Goal: Obtain resource: Download file/media

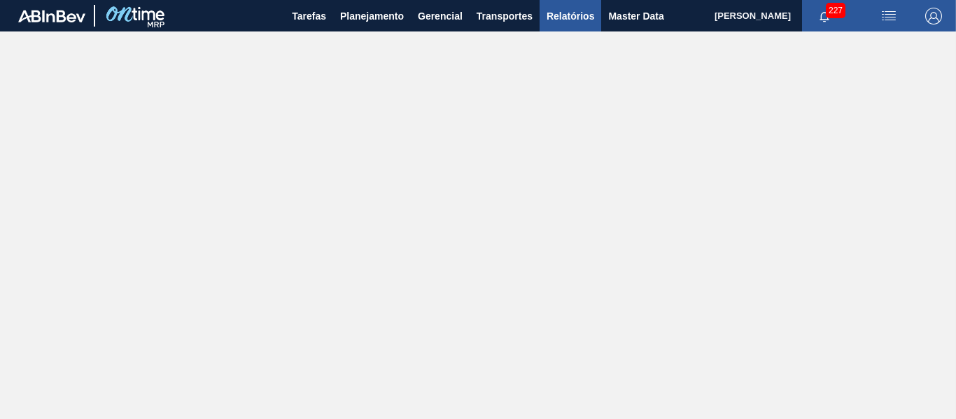
click at [565, 9] on span "Relatórios" at bounding box center [570, 16] width 48 height 17
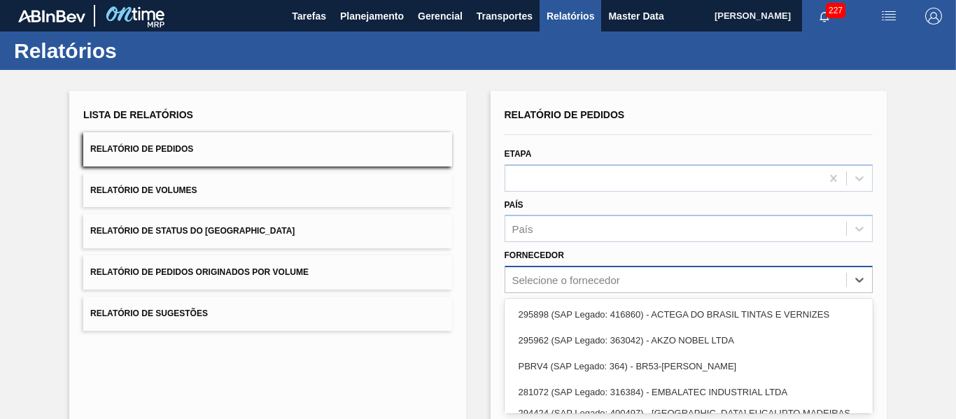
click at [569, 290] on div "option 295898 (SAP Legado: 416860) - ACTEGA DO BRASIL TINTAS E VERNIZES focused…" at bounding box center [688, 279] width 368 height 27
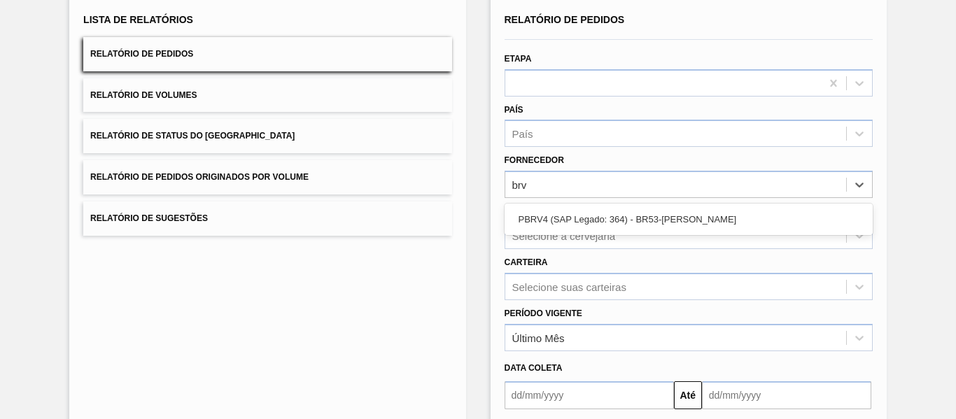
type input "brv4"
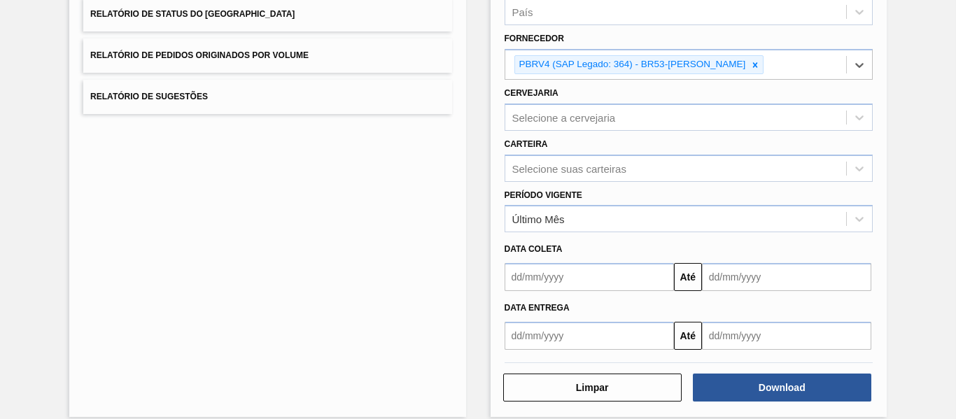
scroll to position [232, 0]
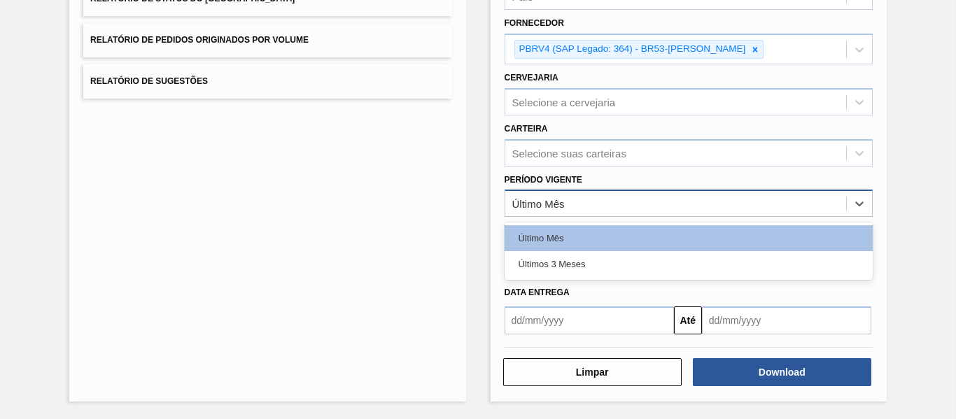
click at [607, 200] on div "Último Mês" at bounding box center [675, 204] width 341 height 20
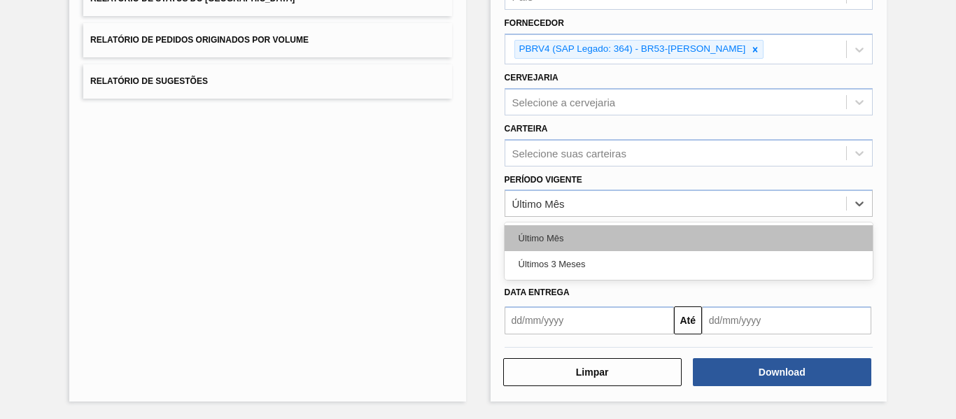
click at [573, 241] on div "Último Mês" at bounding box center [688, 238] width 368 height 26
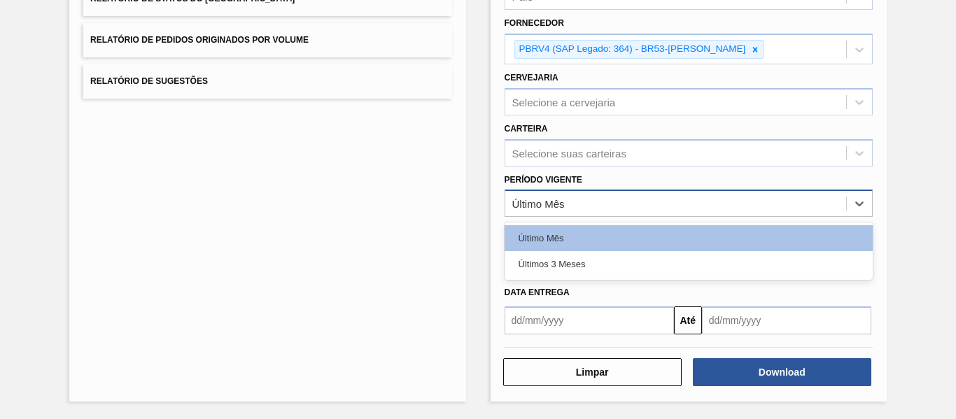
click at [603, 208] on div "Último Mês" at bounding box center [675, 204] width 341 height 20
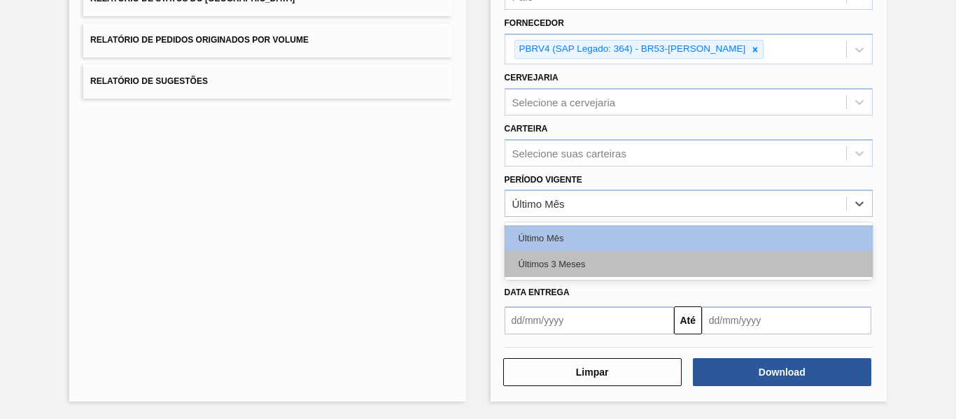
click at [581, 262] on div "Últimos 3 Meses" at bounding box center [688, 264] width 368 height 26
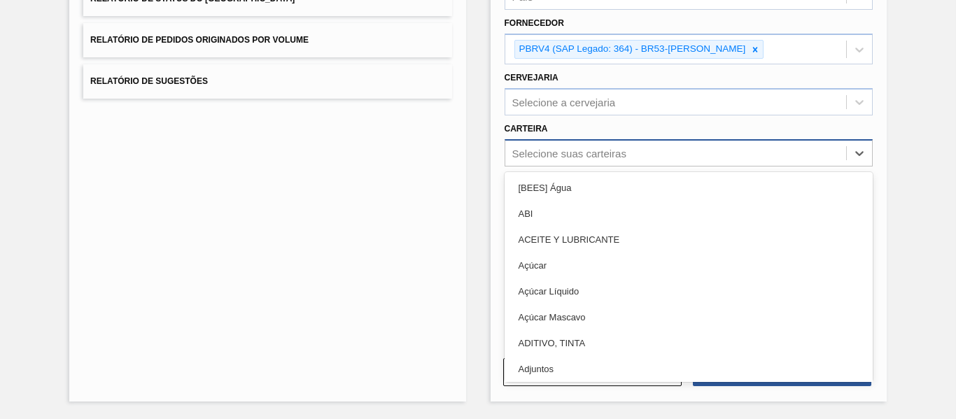
click at [635, 150] on div "Selecione suas carteiras" at bounding box center [675, 153] width 341 height 20
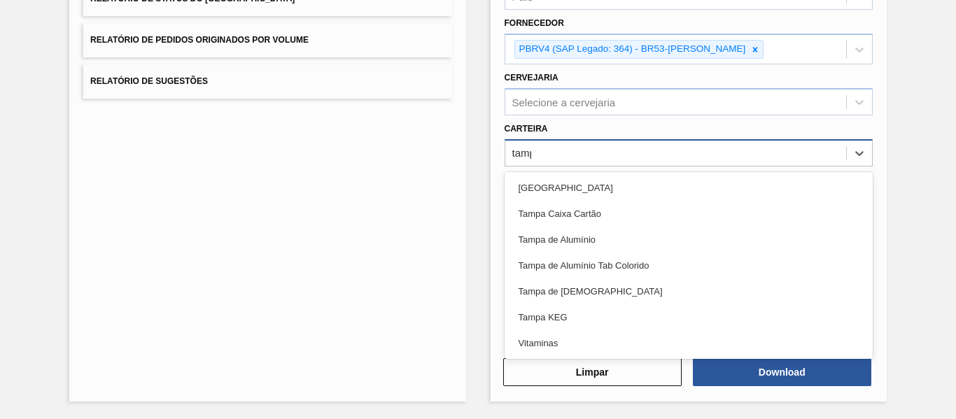
type input "[GEOGRAPHIC_DATA]"
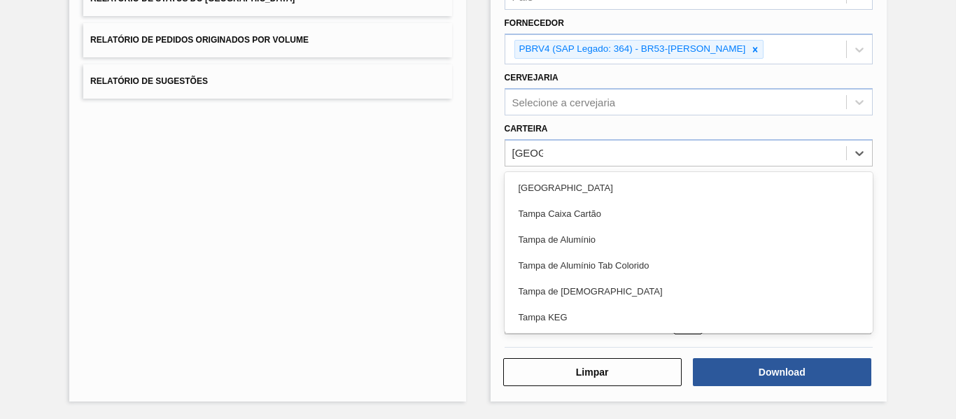
drag, startPoint x: 605, startPoint y: 231, endPoint x: 603, endPoint y: 223, distance: 8.0
click at [600, 229] on div "Tampa de Alumínio" at bounding box center [688, 240] width 368 height 26
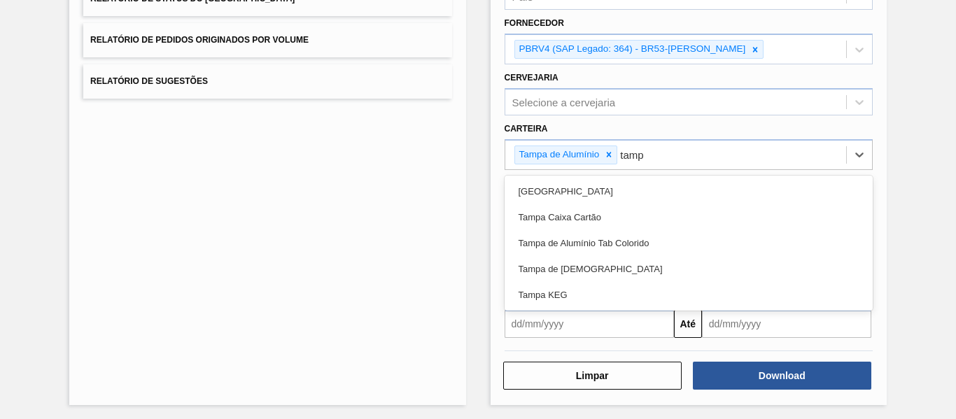
type input "[GEOGRAPHIC_DATA]"
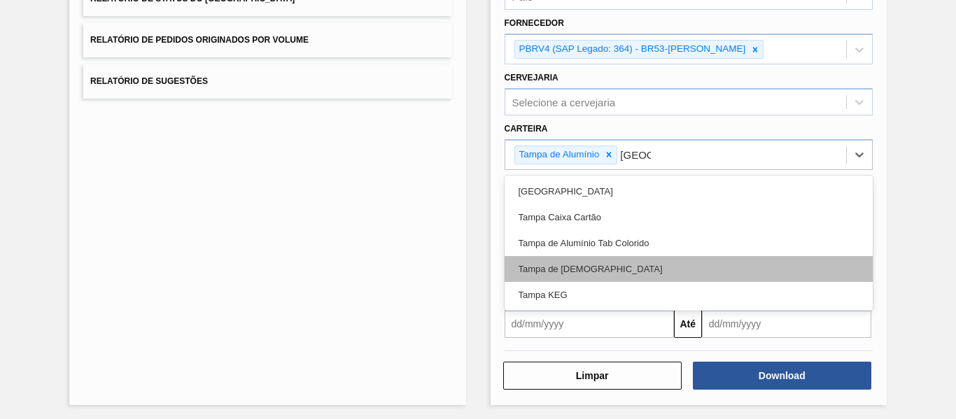
click at [615, 276] on div "Tampa de [DEMOGRAPHIC_DATA]" at bounding box center [688, 269] width 368 height 26
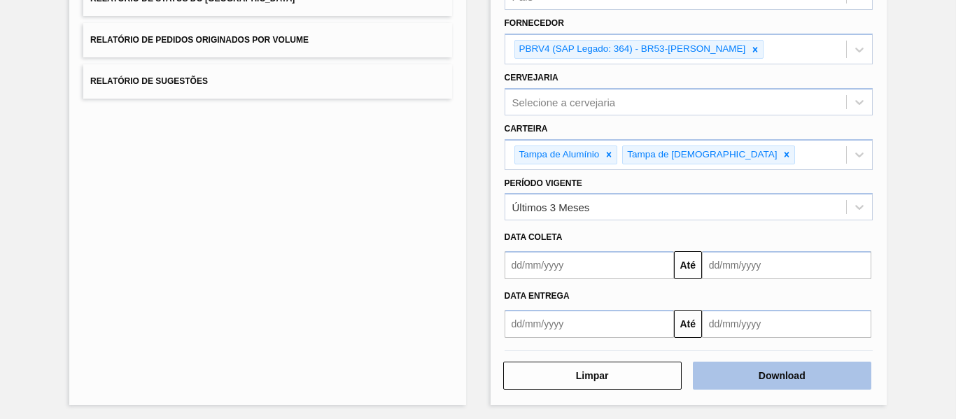
click at [769, 379] on button "Download" at bounding box center [782, 376] width 178 height 28
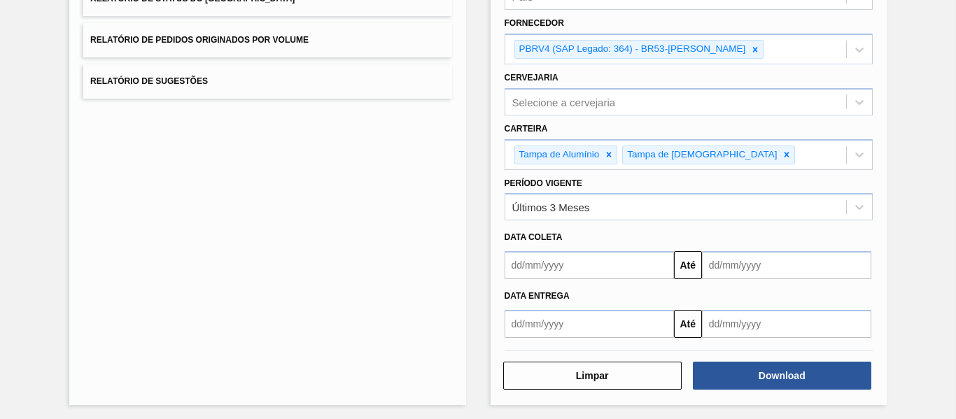
scroll to position [0, 0]
